Goal: Navigation & Orientation: Find specific page/section

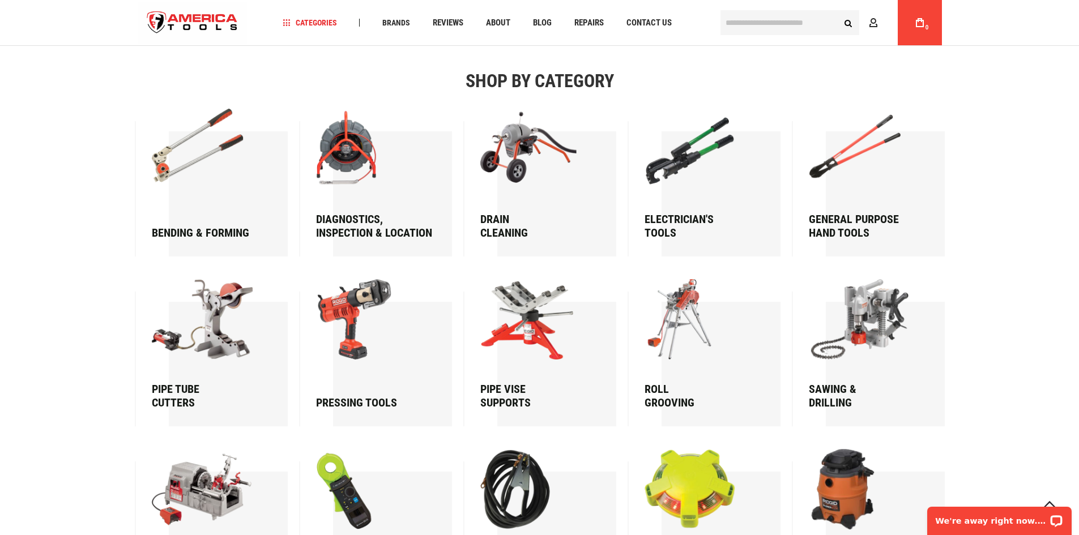
scroll to position [2719, 0]
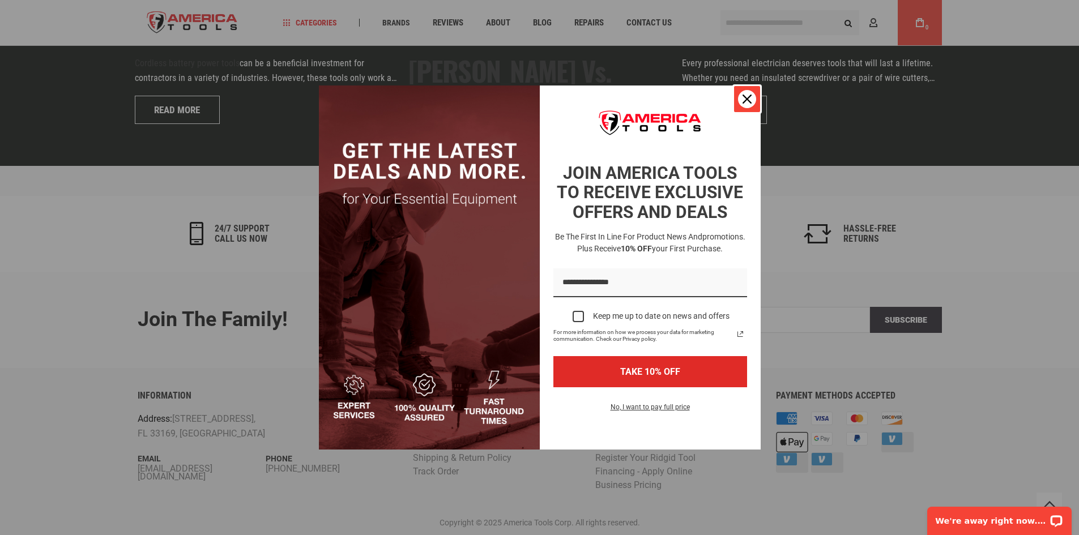
click at [746, 100] on icon "close icon" at bounding box center [747, 99] width 9 height 9
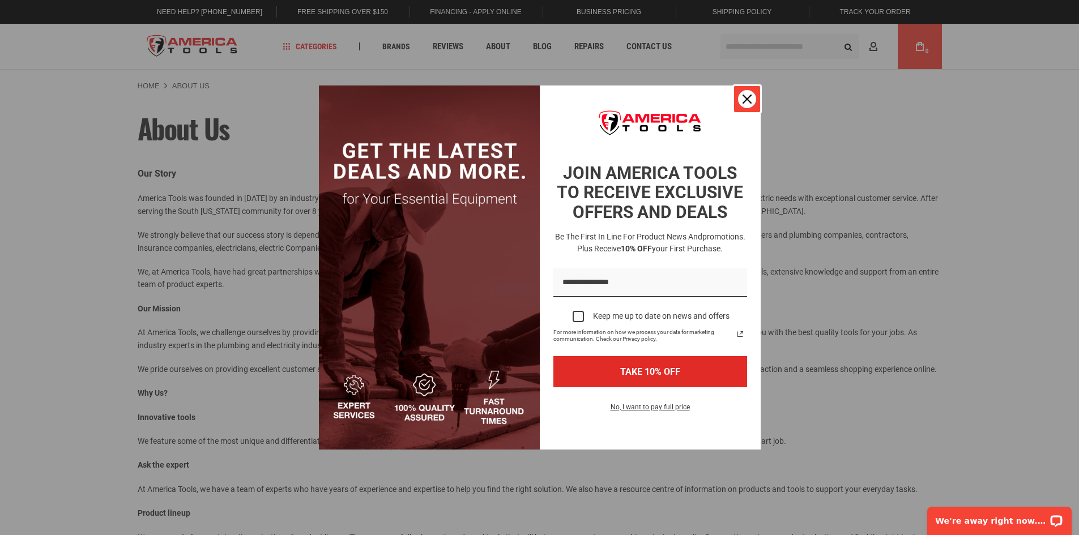
click at [746, 101] on icon "close icon" at bounding box center [747, 99] width 9 height 9
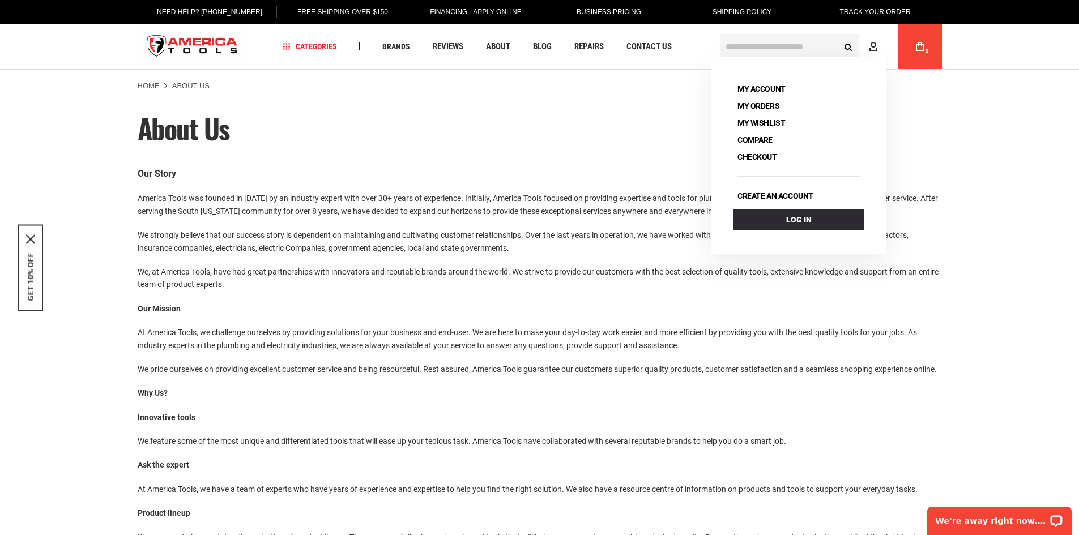
click at [631, 304] on p "Our Mission" at bounding box center [540, 309] width 805 height 12
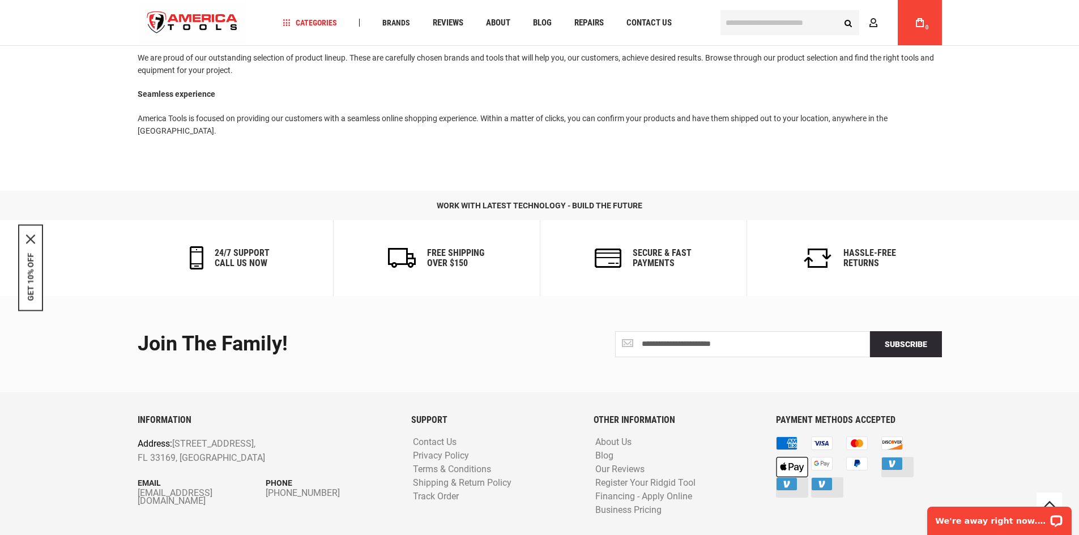
scroll to position [503, 0]
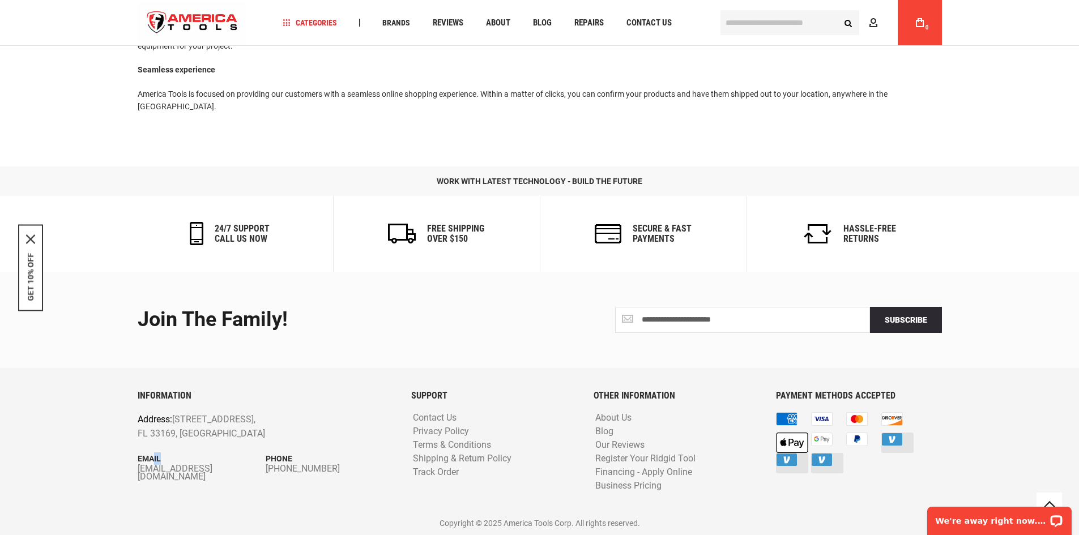
drag, startPoint x: 155, startPoint y: 461, endPoint x: 170, endPoint y: 463, distance: 14.9
click at [170, 463] on p "Email" at bounding box center [202, 459] width 129 height 12
click at [203, 449] on div "INFORMATION Address: 1157 NW 159th Dr, Miami, FL 33169, United States Email inf…" at bounding box center [266, 451] width 274 height 121
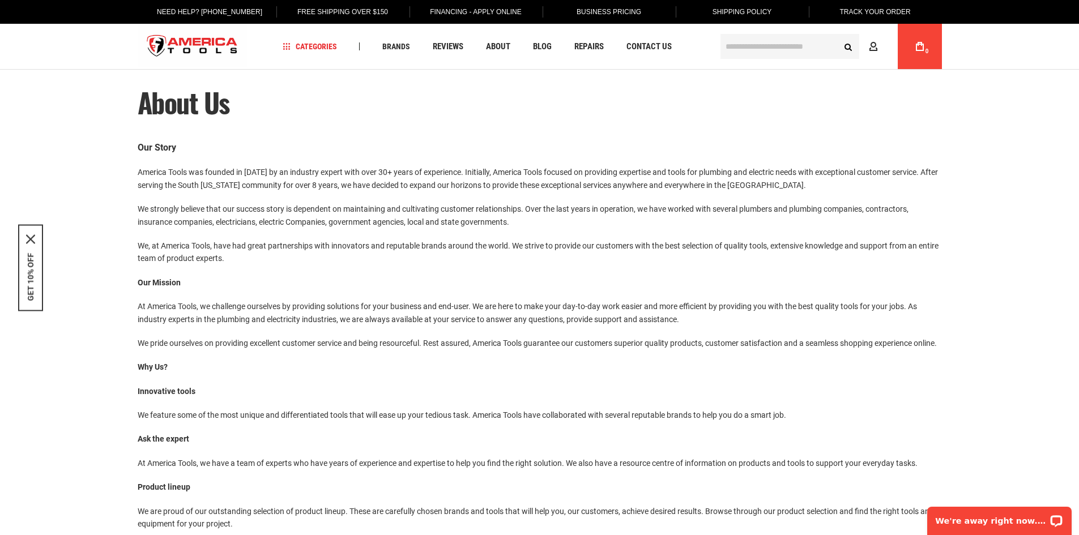
scroll to position [0, 0]
